Goal: Information Seeking & Learning: Learn about a topic

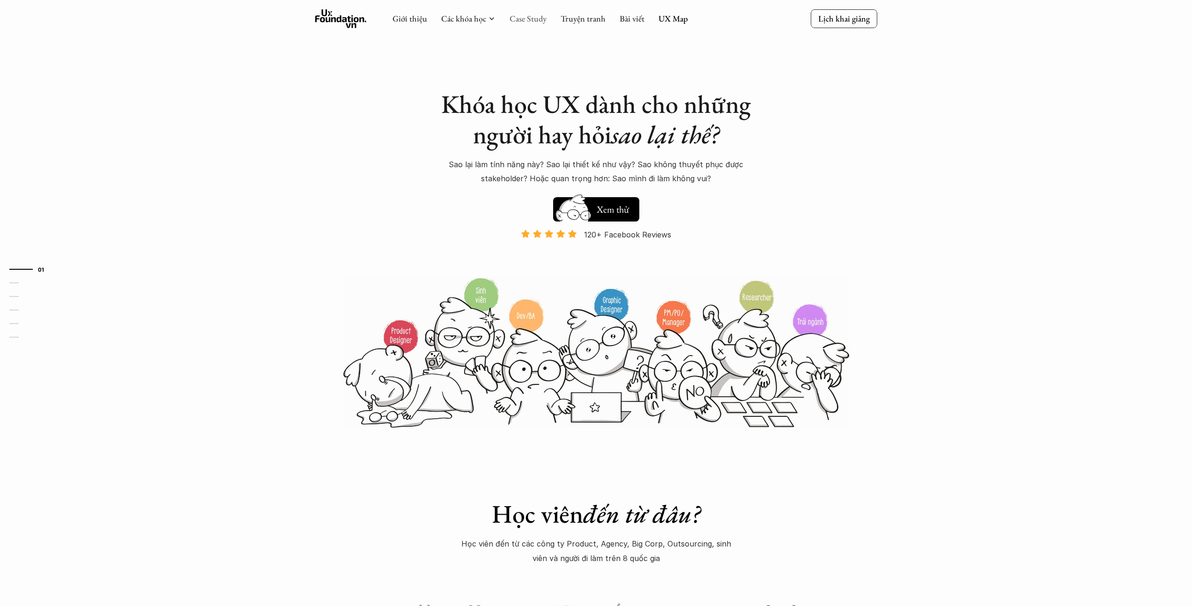
click at [531, 15] on link "Case Study" at bounding box center [528, 18] width 37 height 11
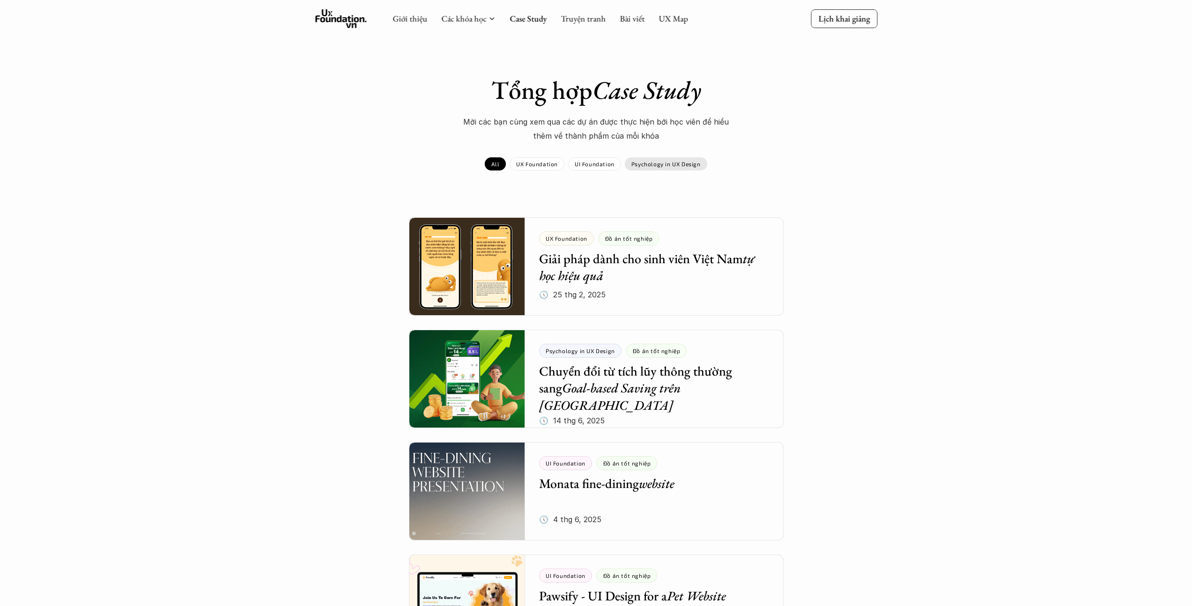
click at [661, 158] on div "Psychology in UX Design" at bounding box center [666, 163] width 82 height 13
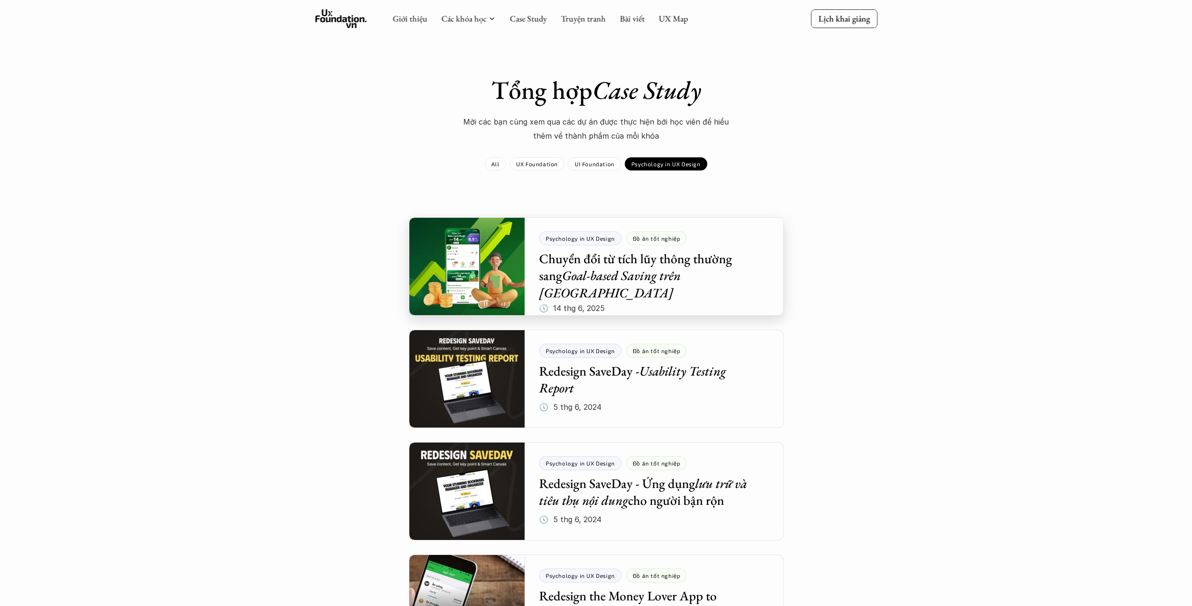
click at [646, 291] on div at bounding box center [596, 266] width 375 height 98
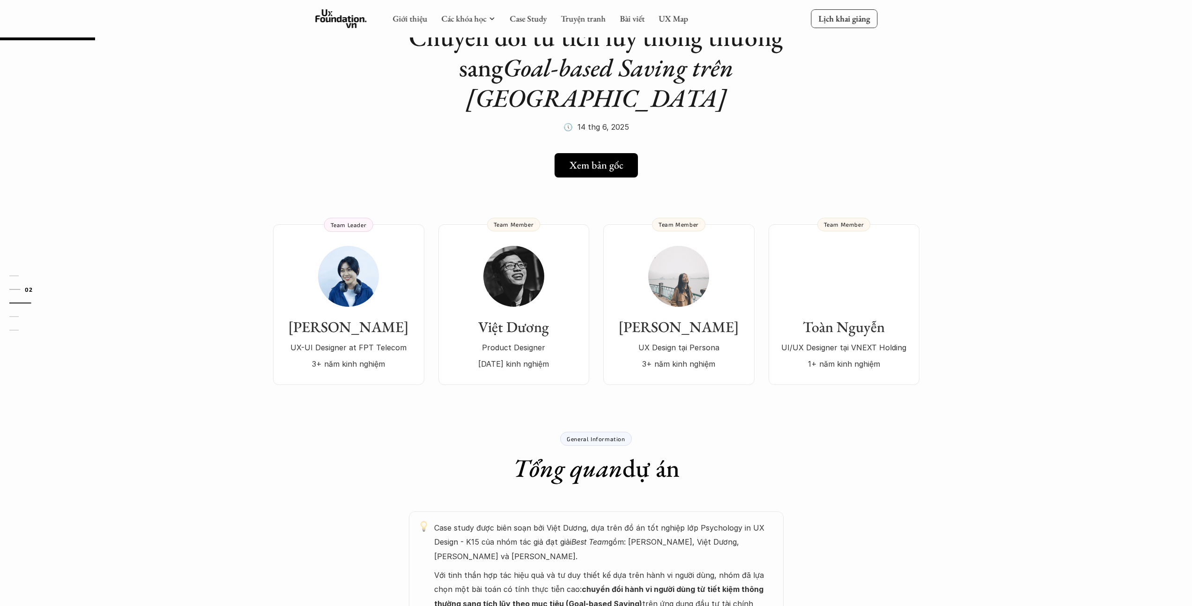
scroll to position [21, 0]
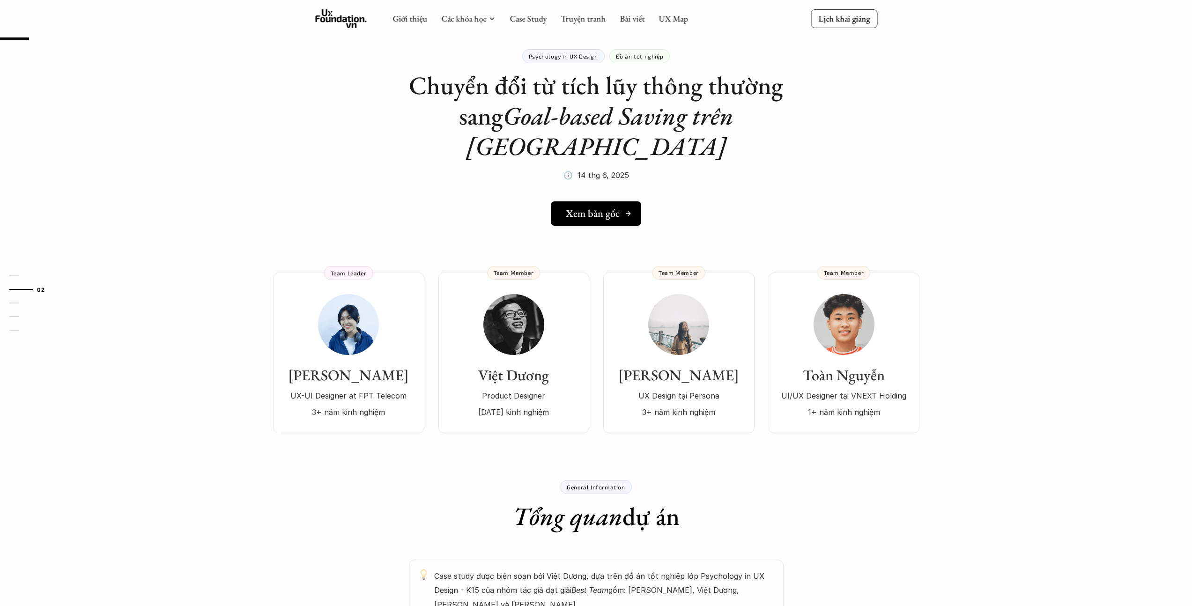
click at [596, 208] on h5 "Xem bản gốc" at bounding box center [593, 214] width 54 height 12
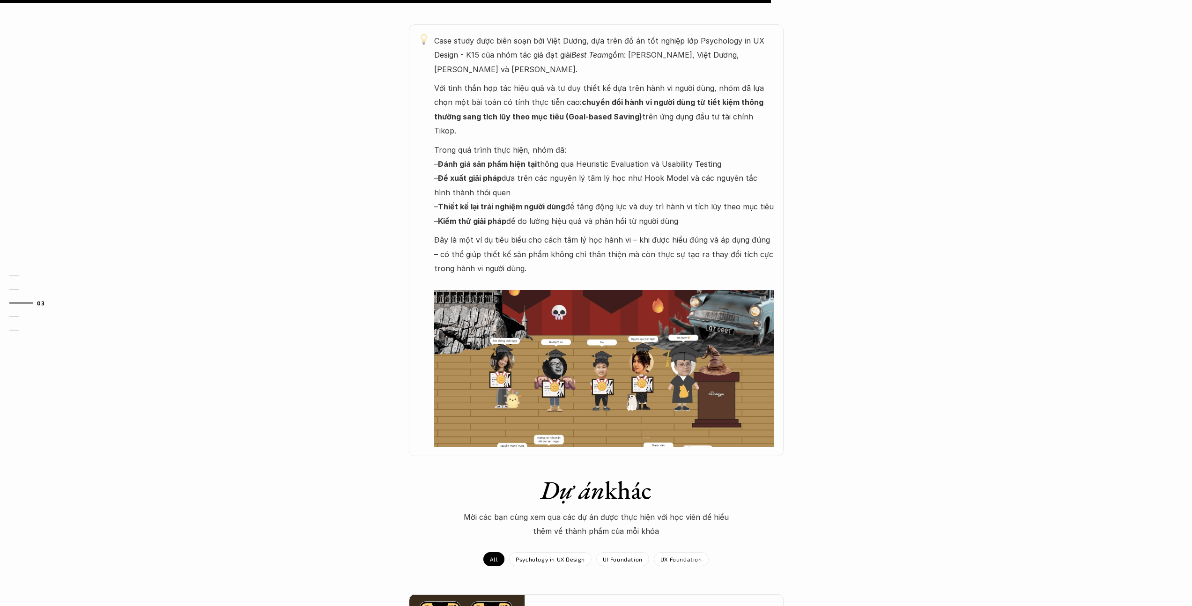
scroll to position [569, 0]
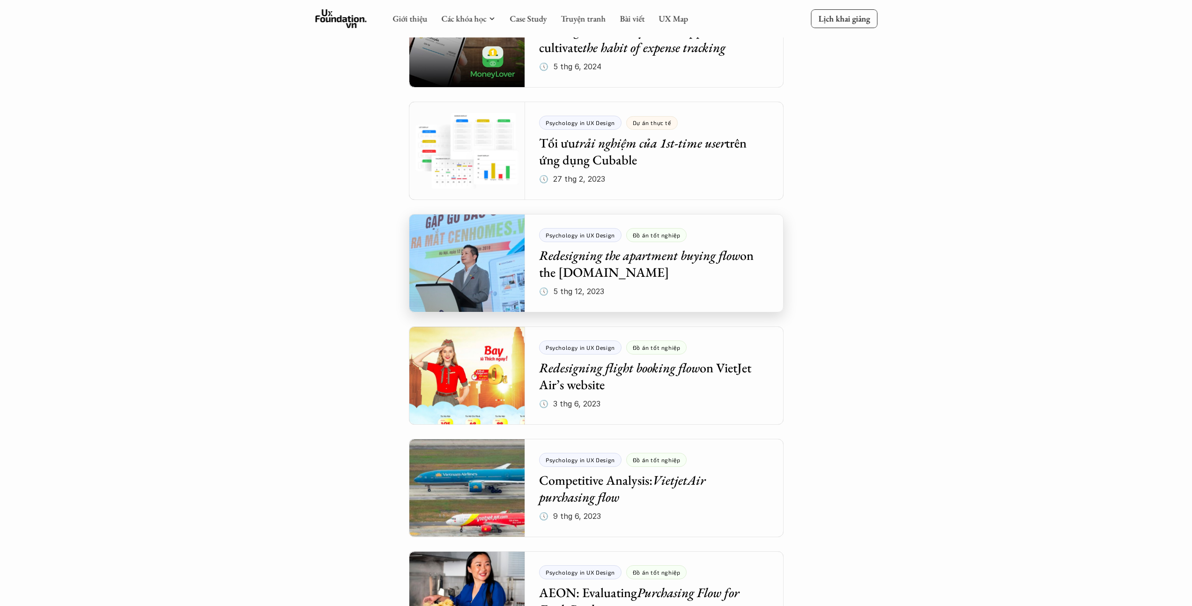
scroll to position [413, 0]
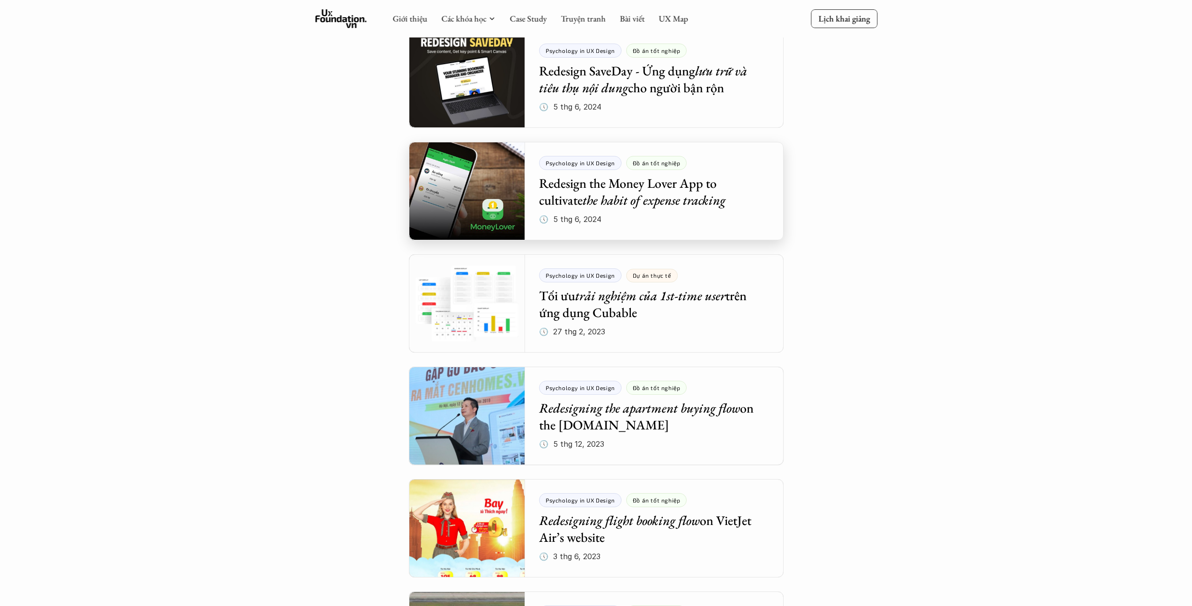
click at [468, 205] on div at bounding box center [596, 191] width 375 height 98
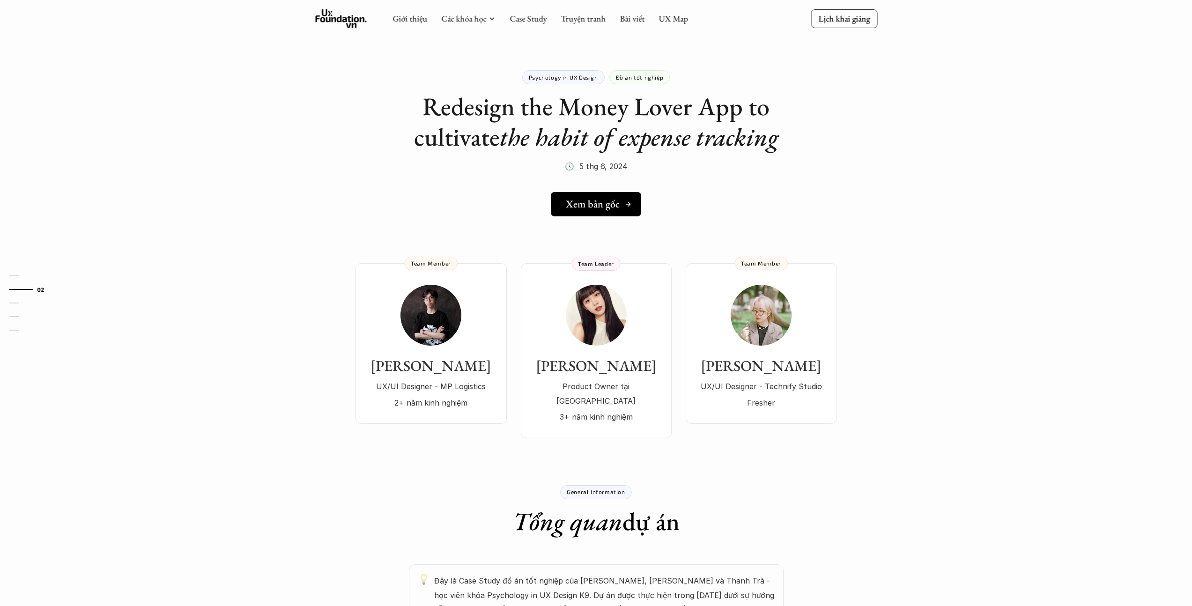
click at [616, 203] on h5 "Xem bản gốc" at bounding box center [593, 204] width 54 height 12
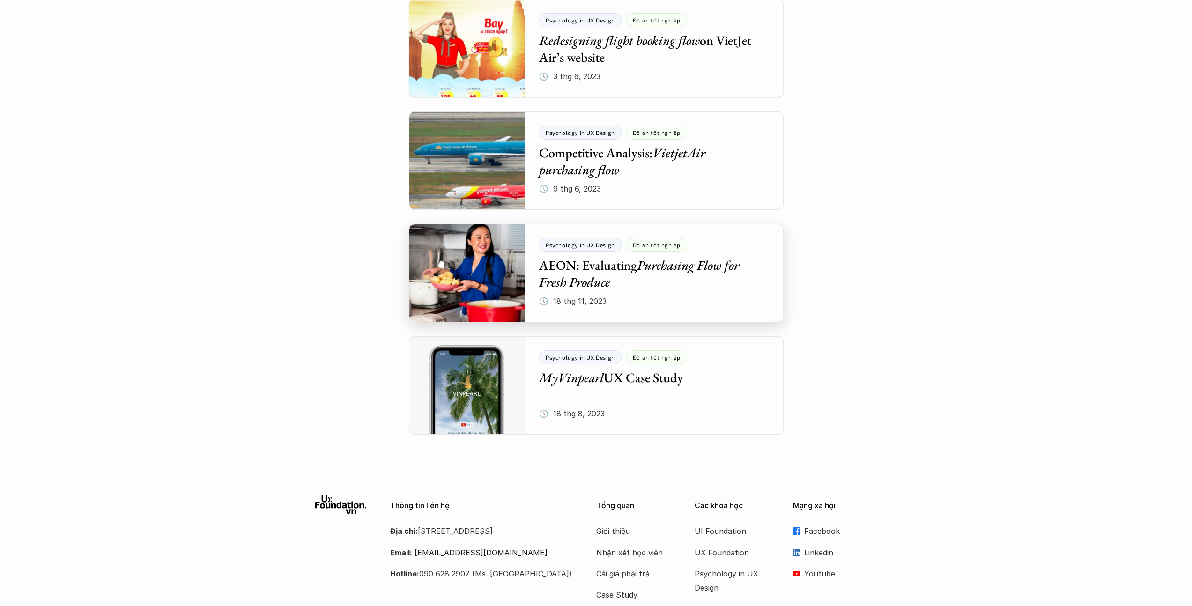
scroll to position [723, 0]
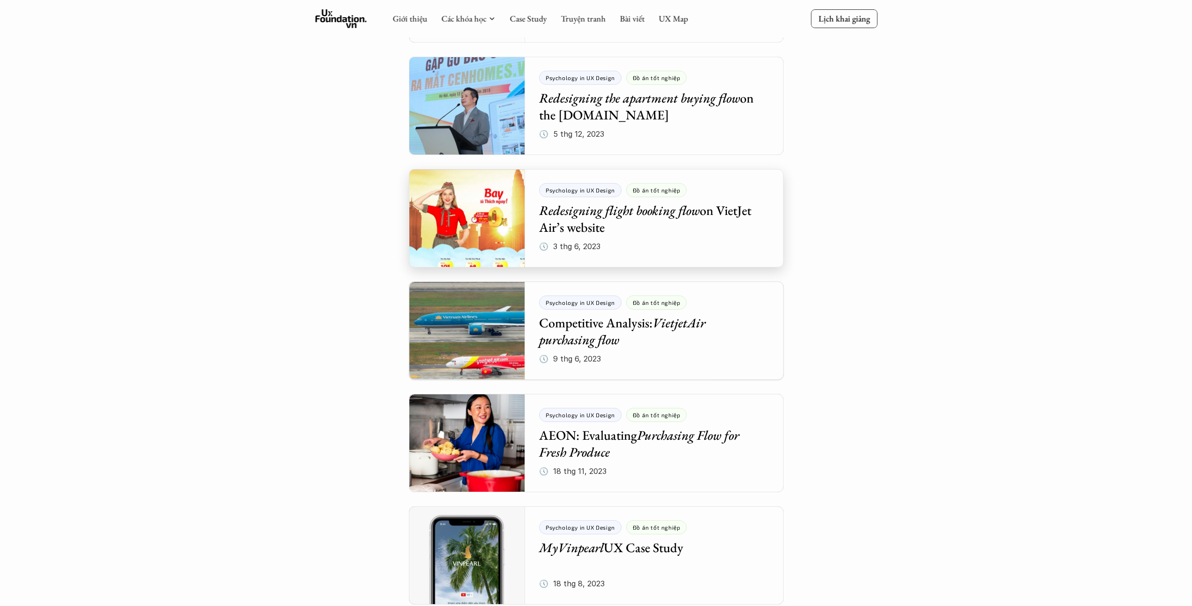
click at [599, 225] on div at bounding box center [596, 218] width 375 height 98
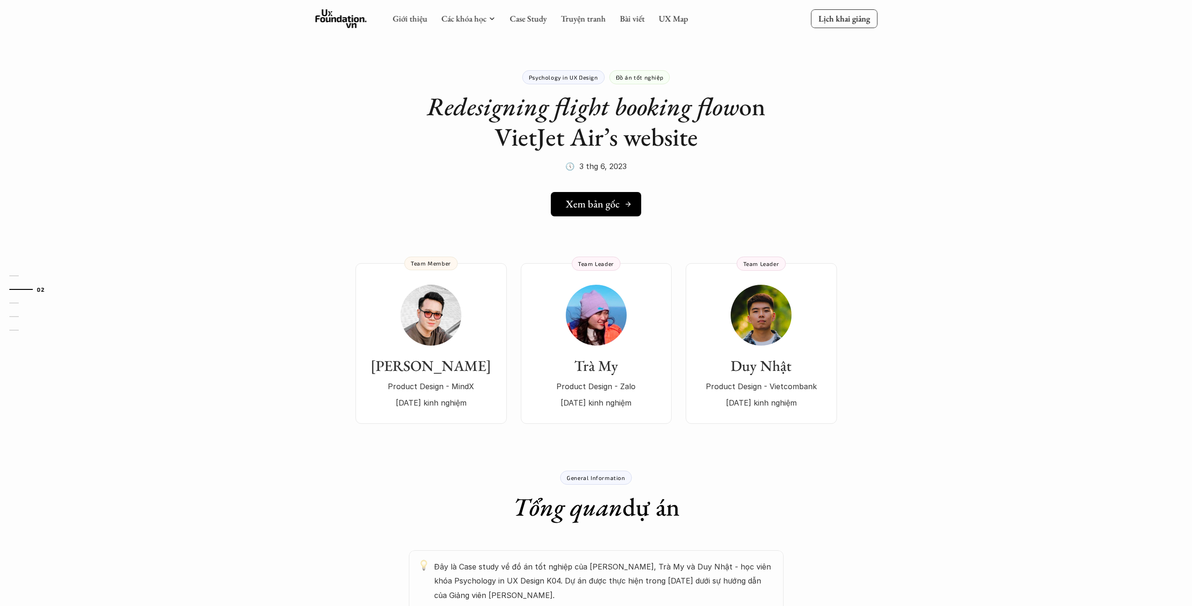
click at [608, 211] on link "Xem bản gốc" at bounding box center [596, 204] width 90 height 24
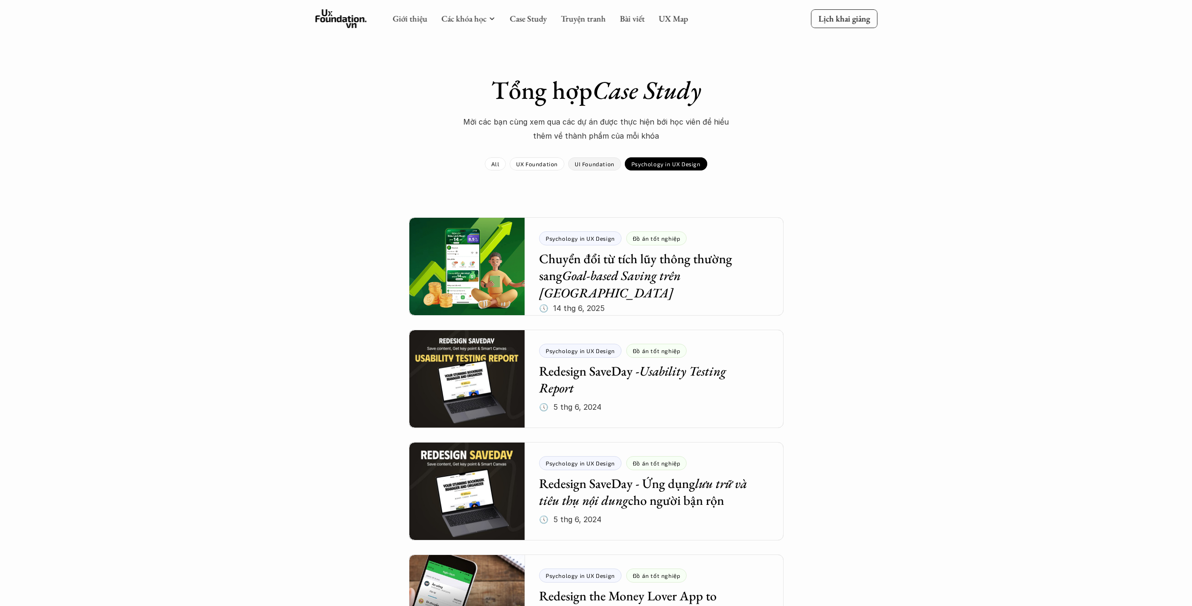
click at [583, 162] on p "UI Foundation" at bounding box center [595, 164] width 40 height 7
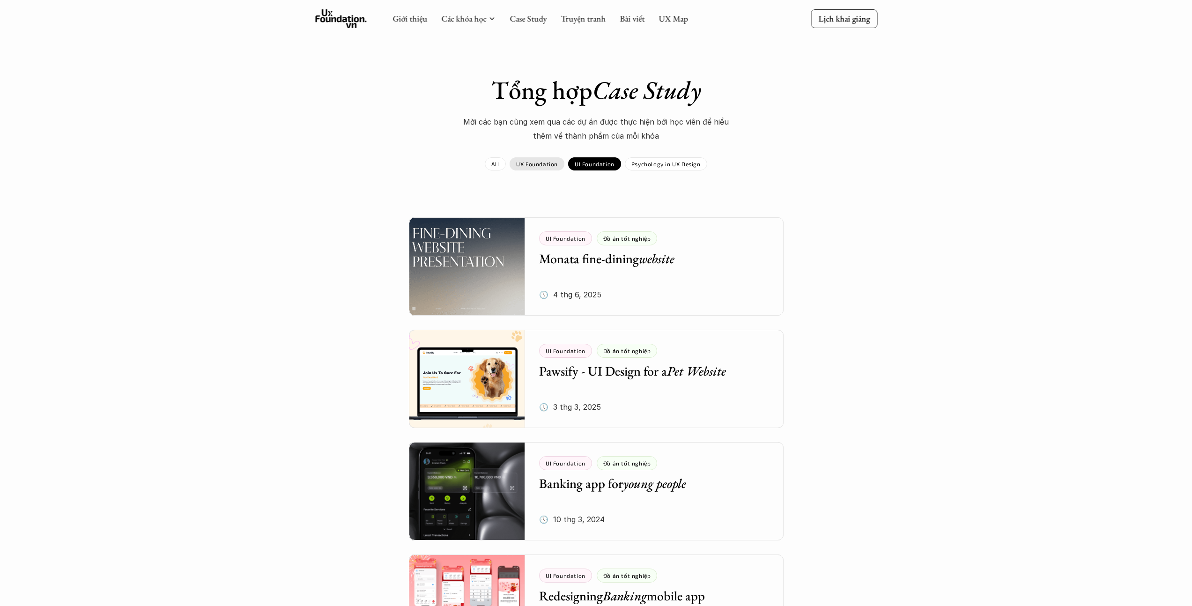
click at [515, 164] on div "UX Foundation" at bounding box center [537, 163] width 55 height 13
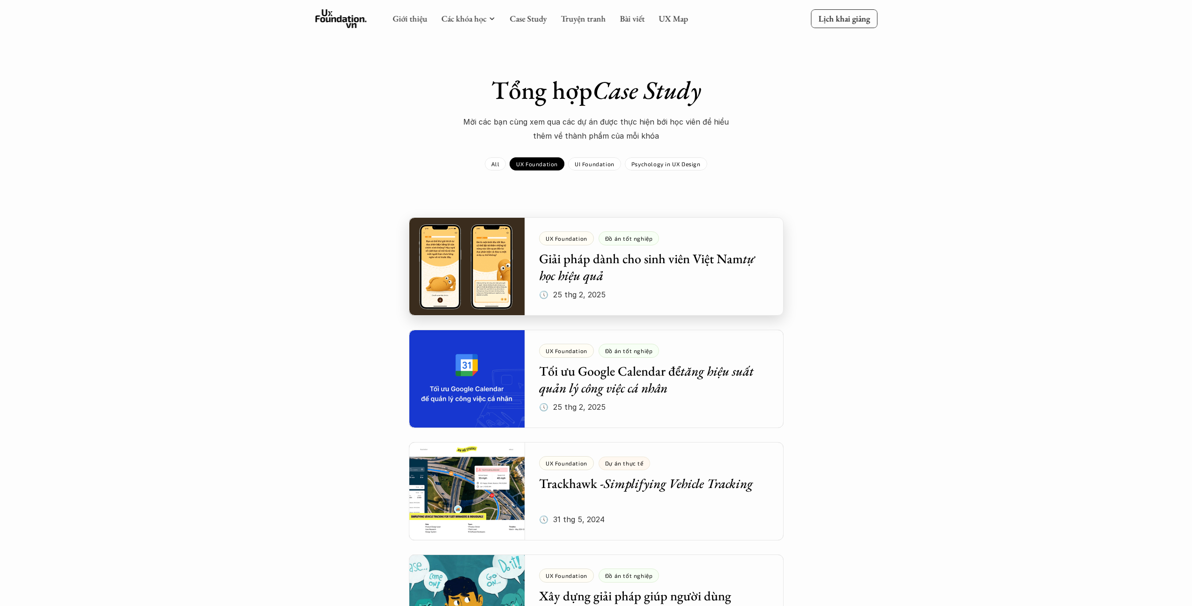
click at [543, 278] on div at bounding box center [596, 266] width 375 height 98
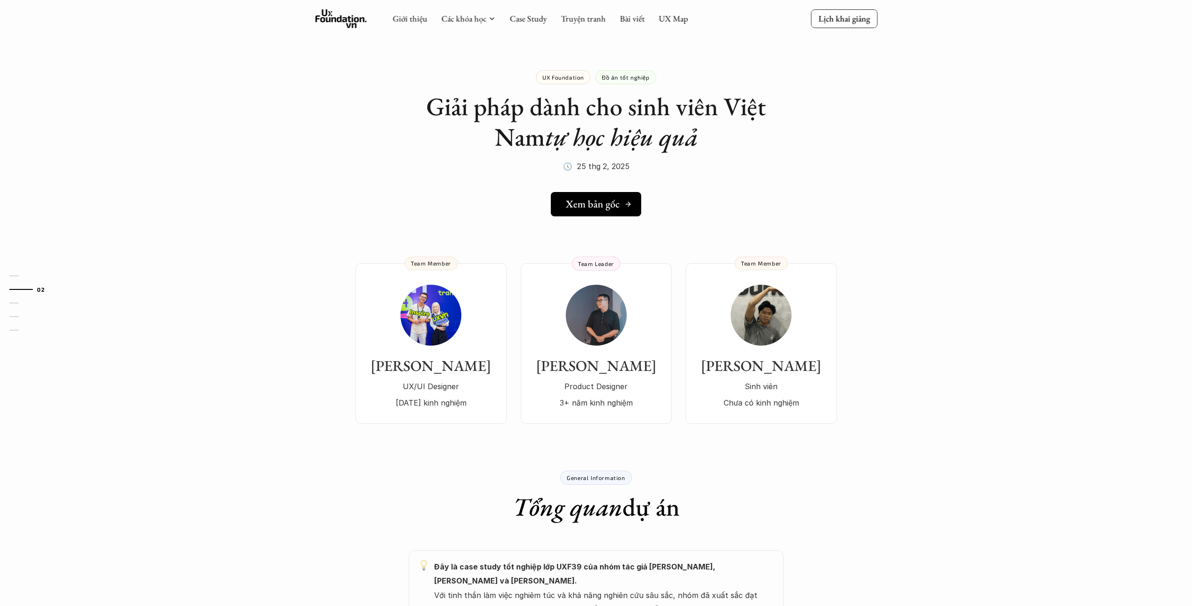
click at [618, 206] on h5 "Xem bản gốc" at bounding box center [593, 204] width 54 height 12
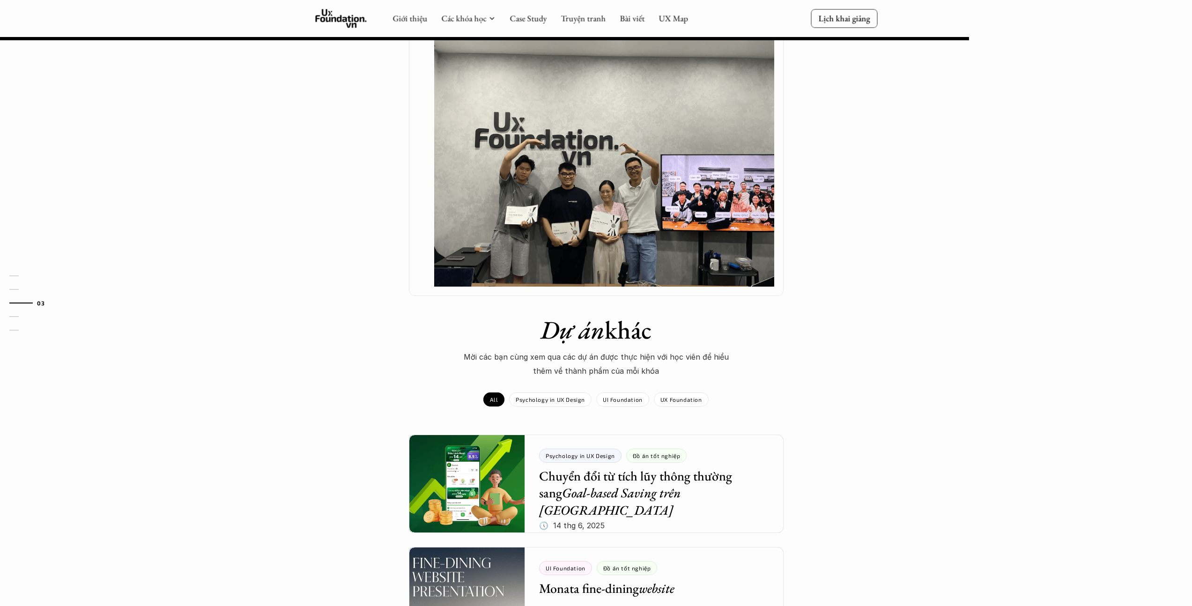
scroll to position [627, 0]
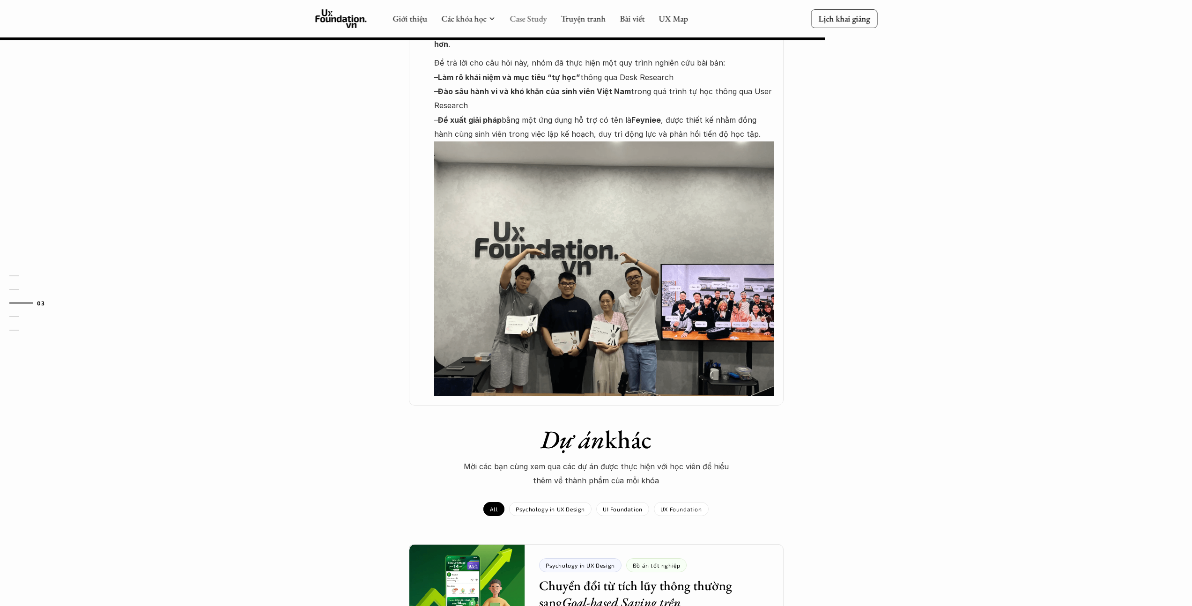
click at [526, 19] on link "Case Study" at bounding box center [528, 18] width 37 height 11
